Goal: Information Seeking & Learning: Learn about a topic

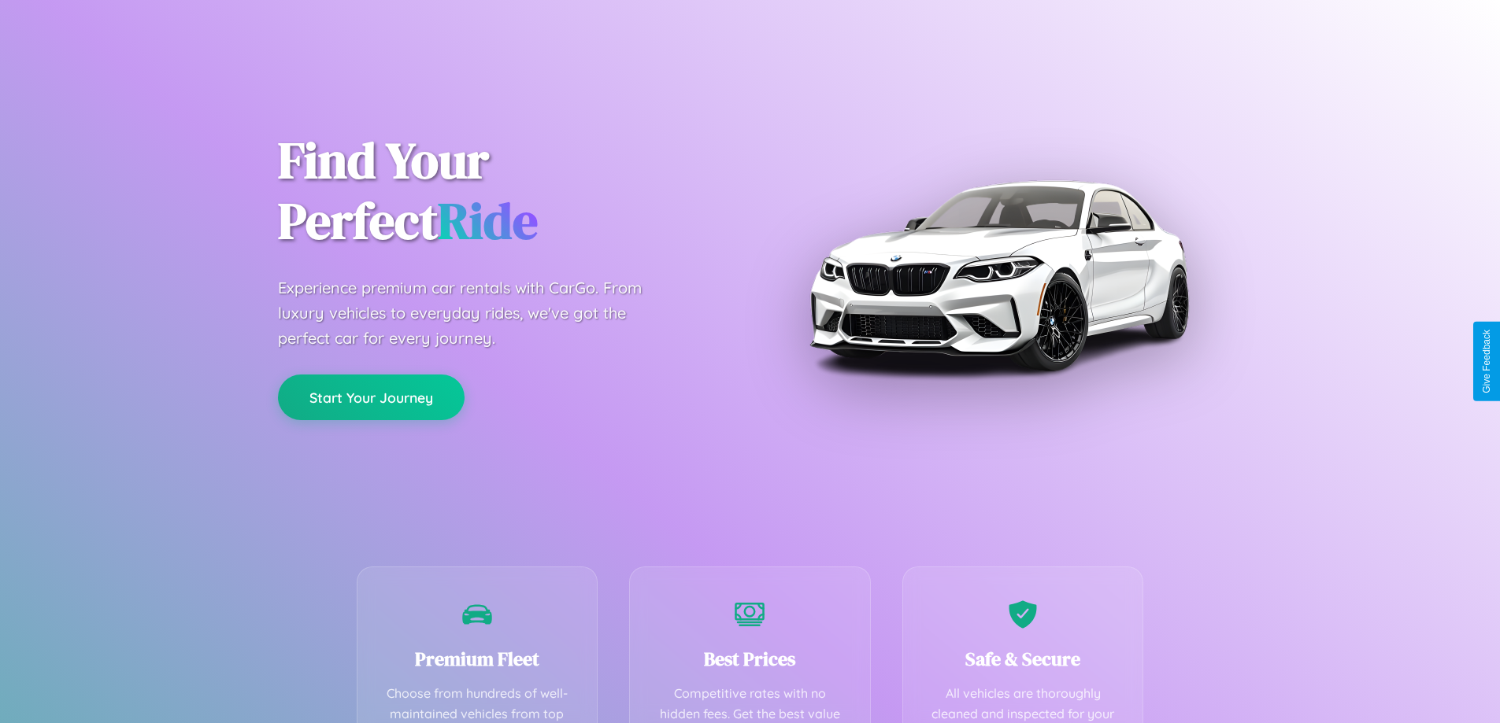
scroll to position [459, 0]
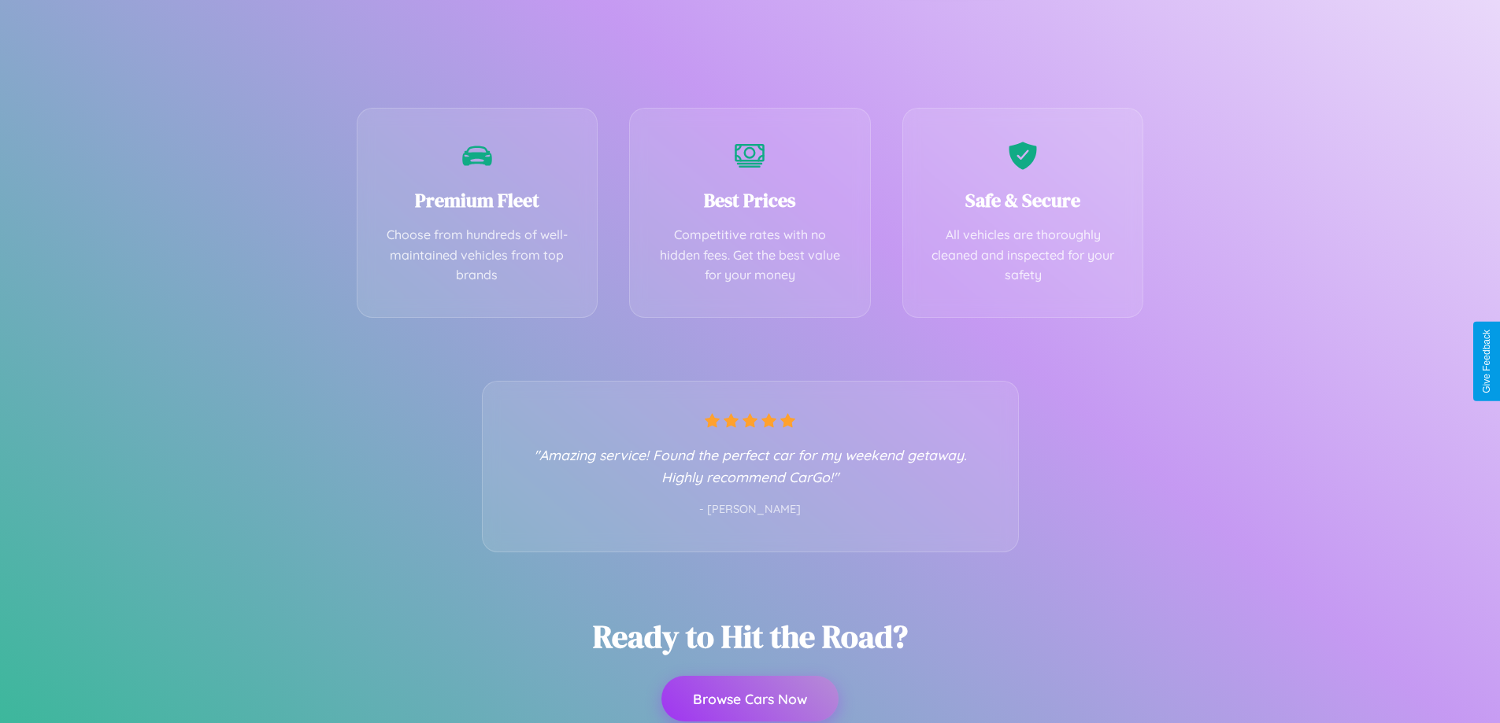
click at [749, 700] on button "Browse Cars Now" at bounding box center [749, 699] width 177 height 46
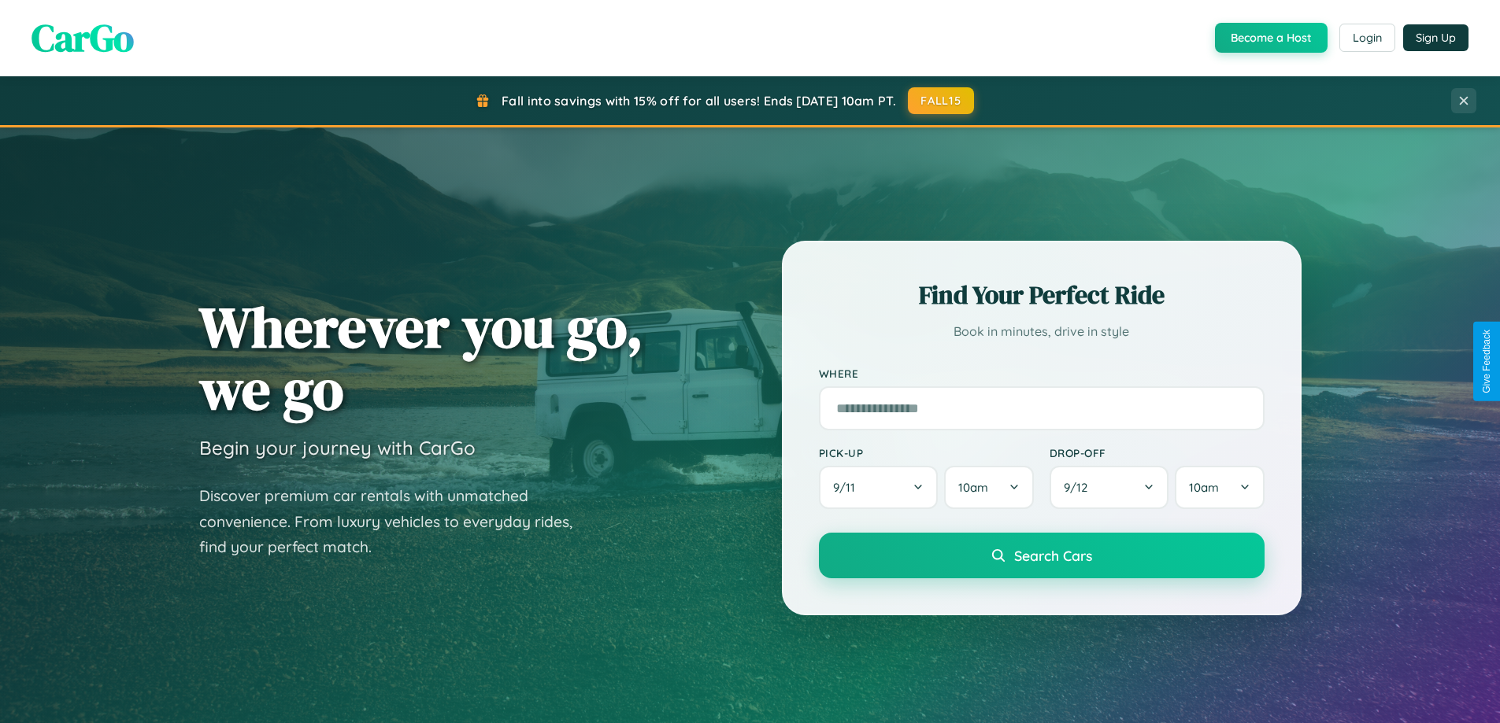
scroll to position [1083, 0]
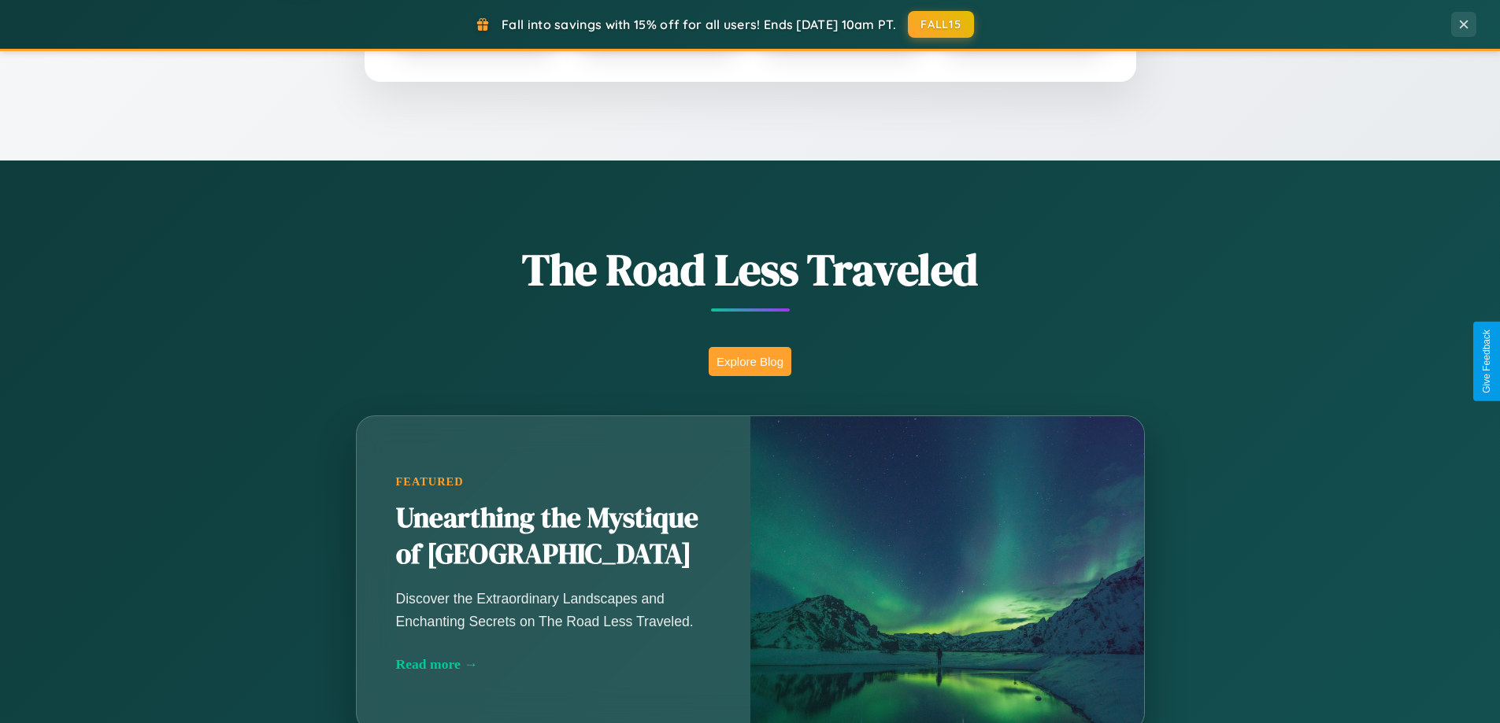
click at [749, 361] on button "Explore Blog" at bounding box center [749, 361] width 83 height 29
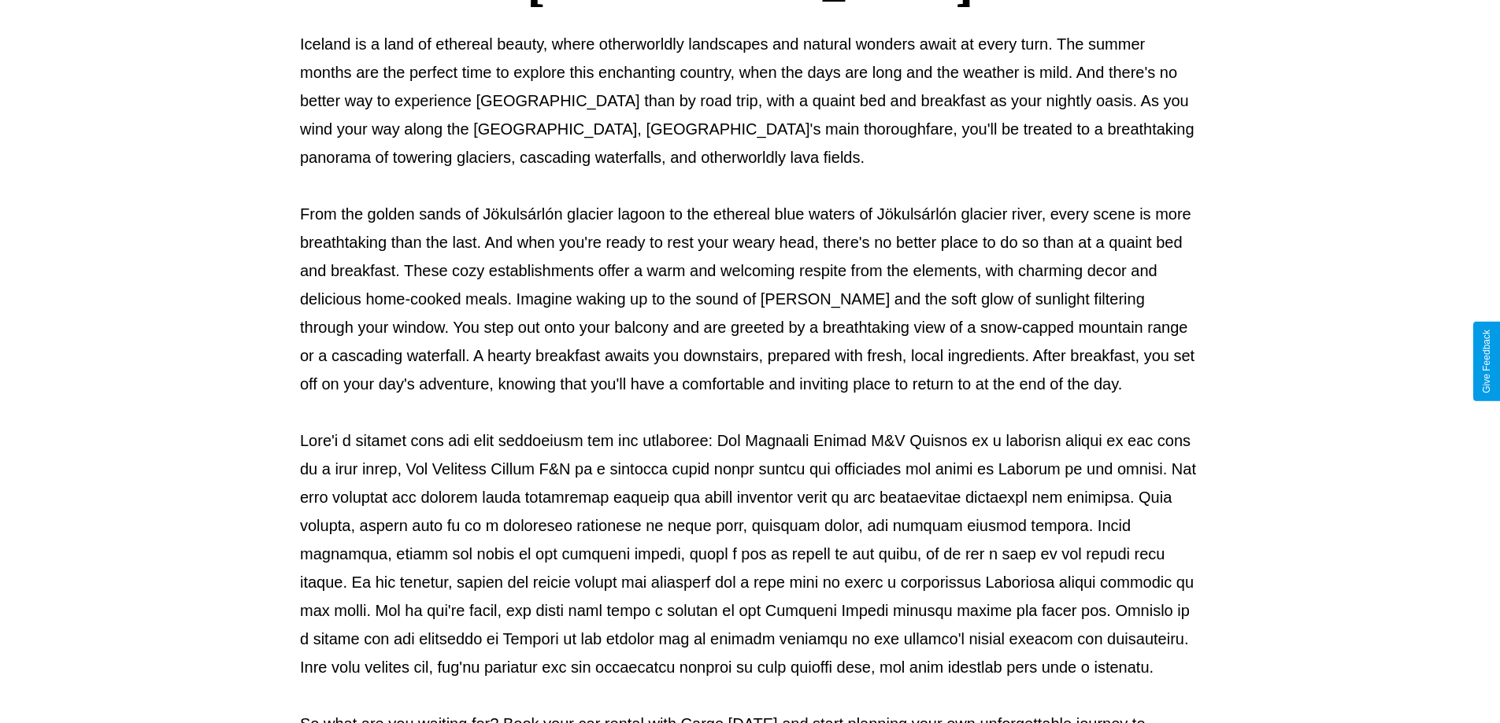
scroll to position [509, 0]
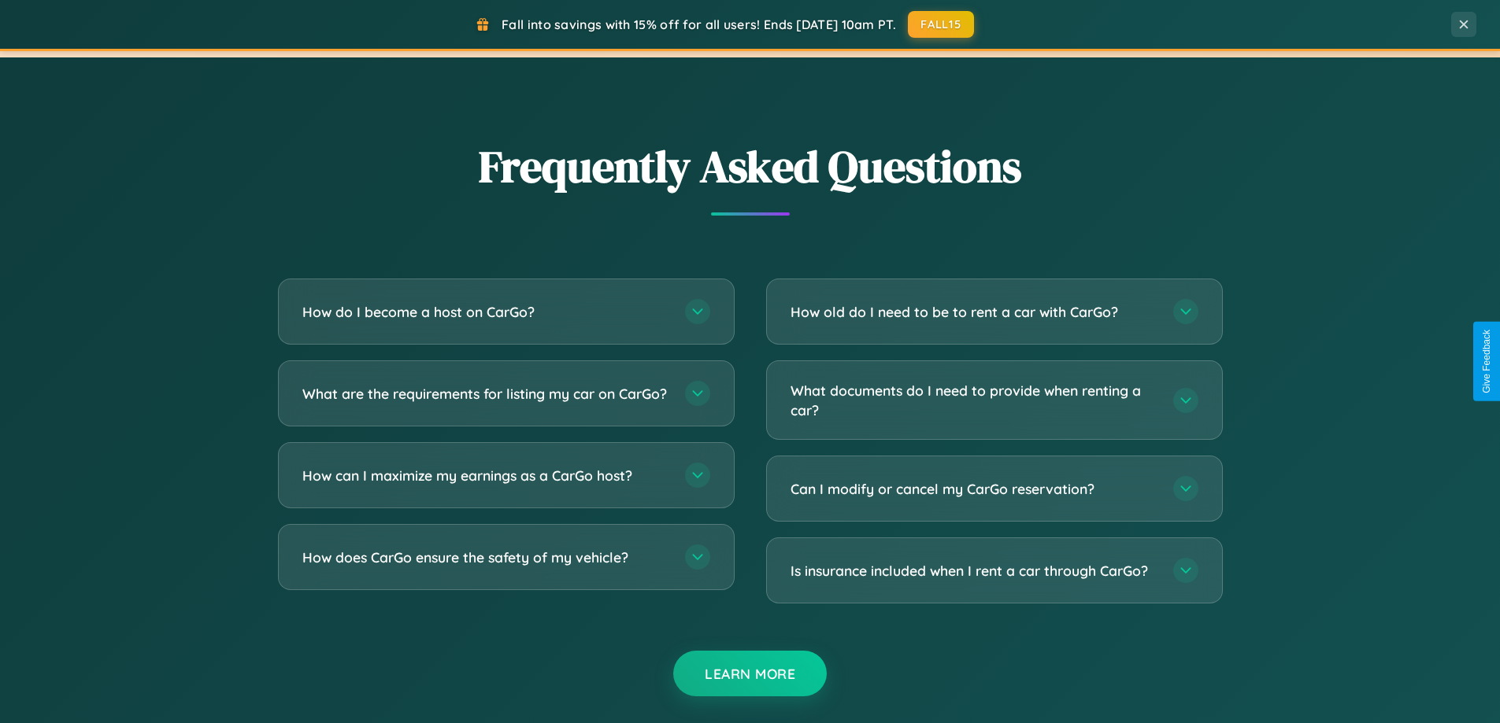
scroll to position [3029, 0]
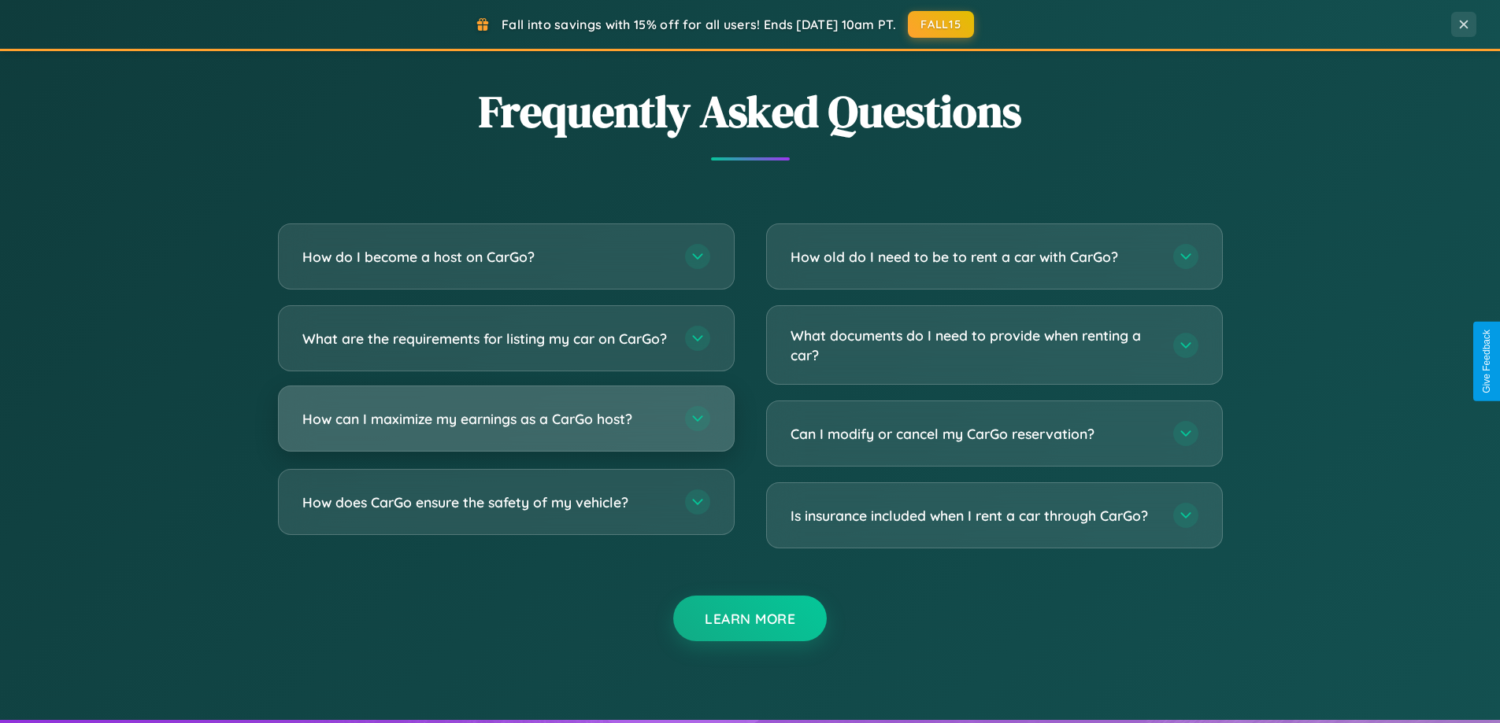
click at [505, 429] on h3 "How can I maximize my earnings as a CarGo host?" at bounding box center [485, 419] width 367 height 20
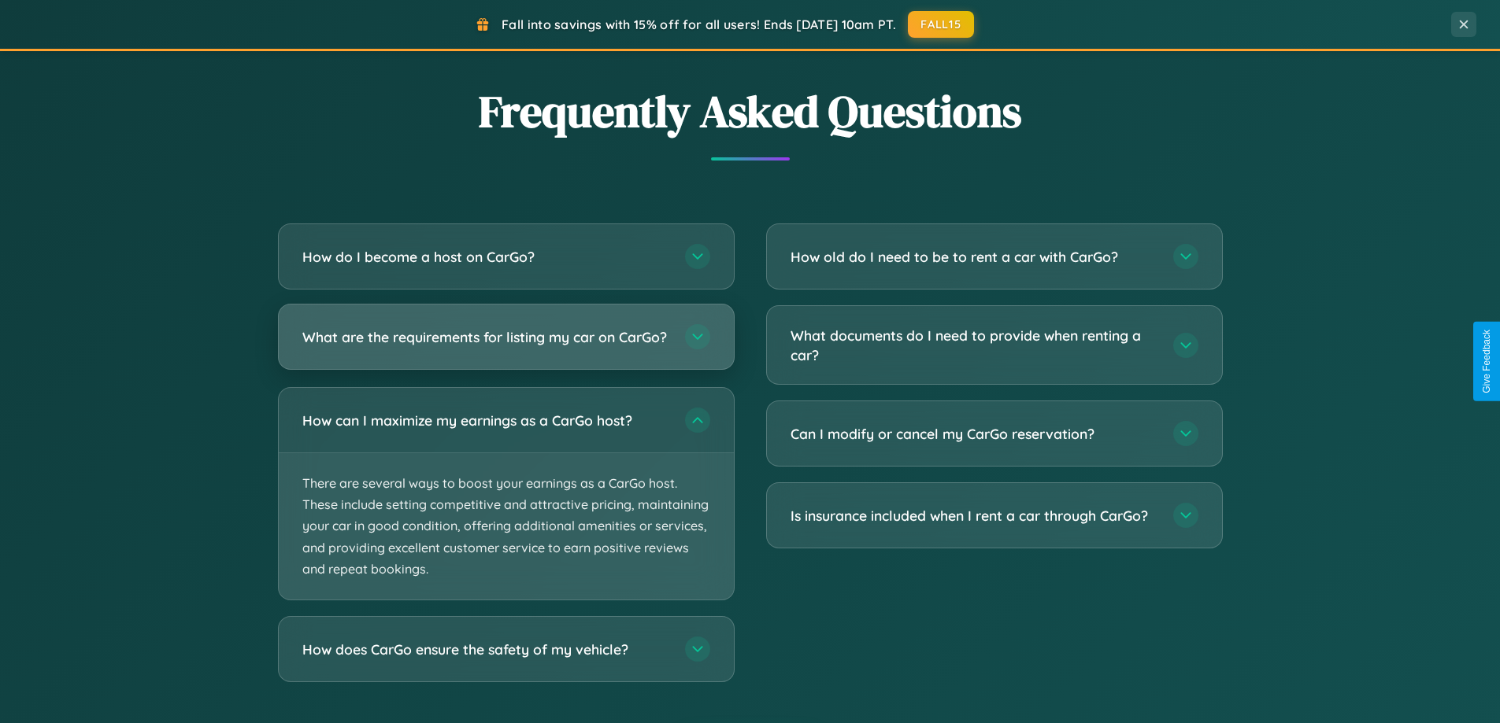
click at [505, 345] on h3 "What are the requirements for listing my car on CarGo?" at bounding box center [485, 337] width 367 height 20
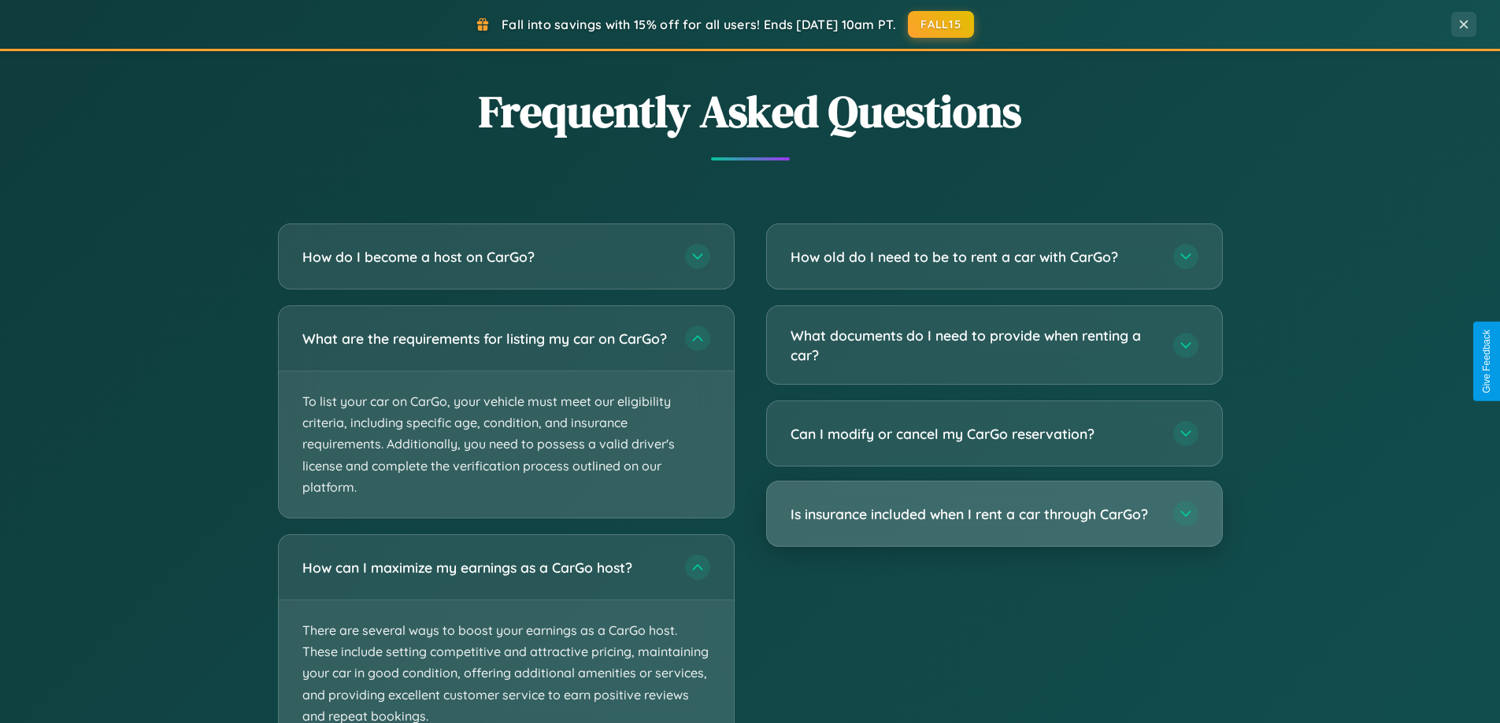
click at [993, 515] on h3 "Is insurance included when I rent a car through CarGo?" at bounding box center [973, 515] width 367 height 20
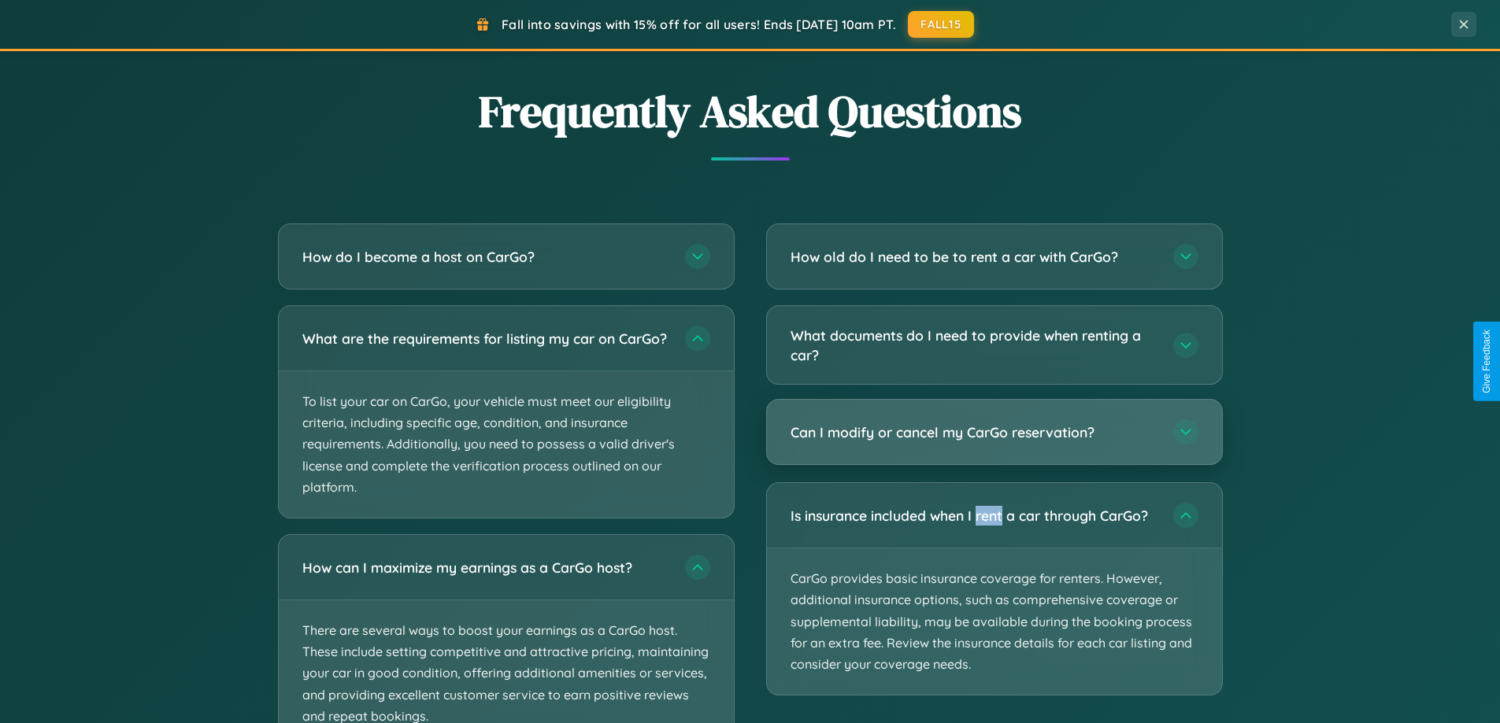
click at [993, 433] on h3 "Can I modify or cancel my CarGo reservation?" at bounding box center [973, 433] width 367 height 20
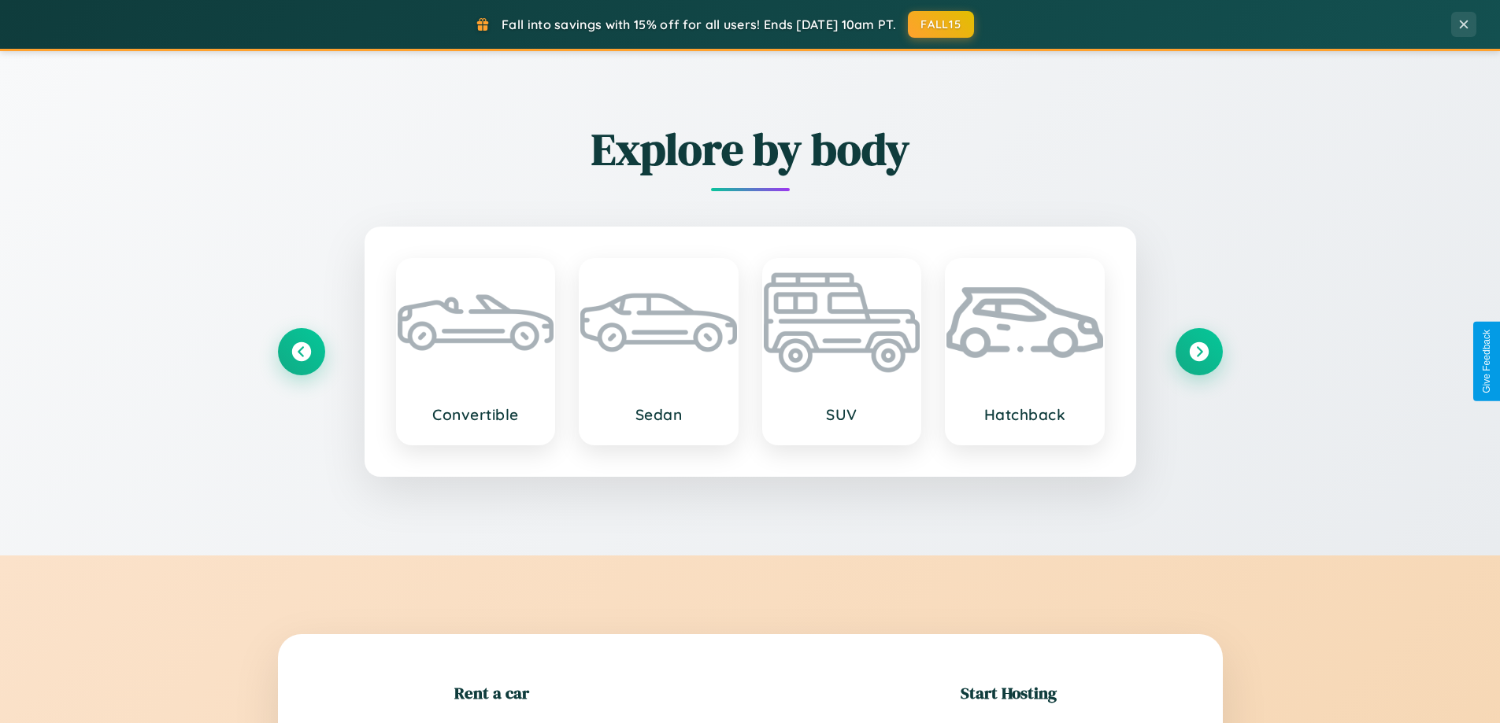
scroll to position [679, 0]
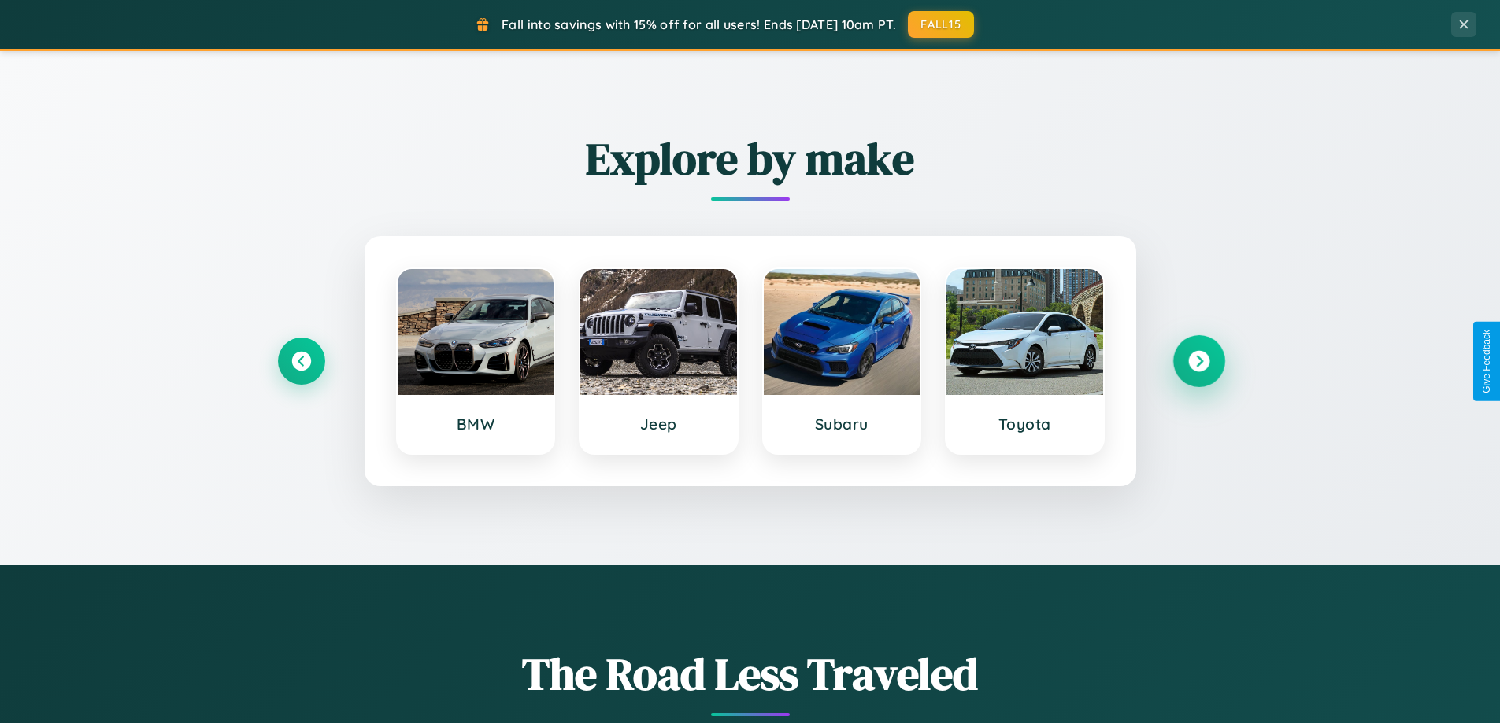
click at [1198, 361] on icon at bounding box center [1198, 361] width 21 height 21
